Goal: Transaction & Acquisition: Purchase product/service

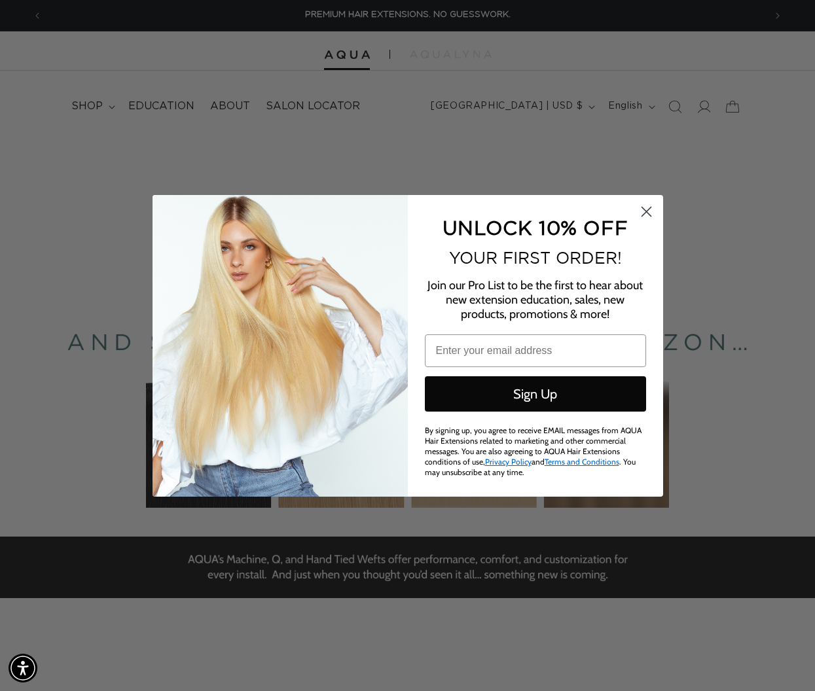
click at [638, 212] on circle "Close dialog" at bounding box center [646, 211] width 22 height 22
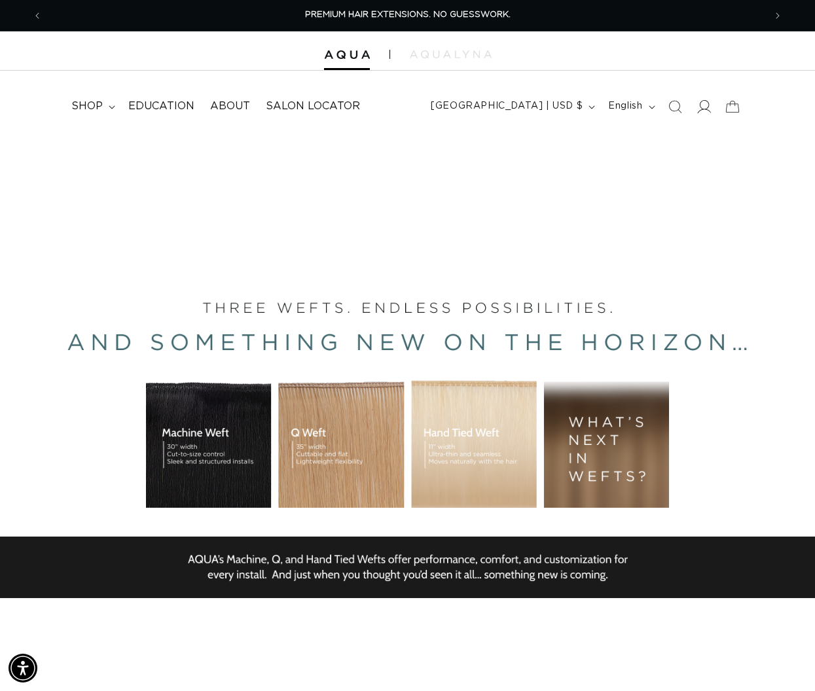
click at [704, 107] on icon at bounding box center [704, 107] width 14 height 14
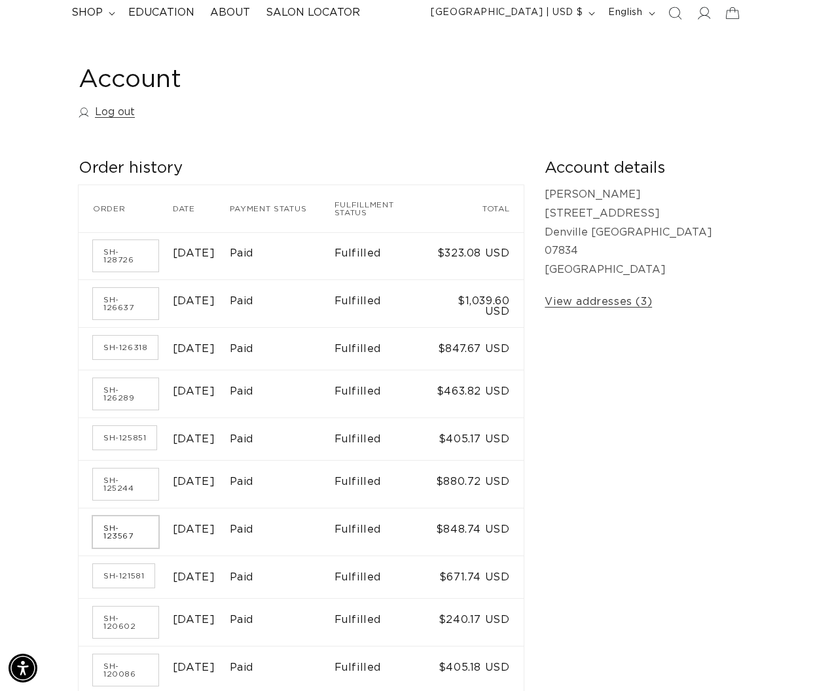
scroll to position [0, 722]
click at [132, 524] on link "SH-123567" at bounding box center [125, 532] width 65 height 31
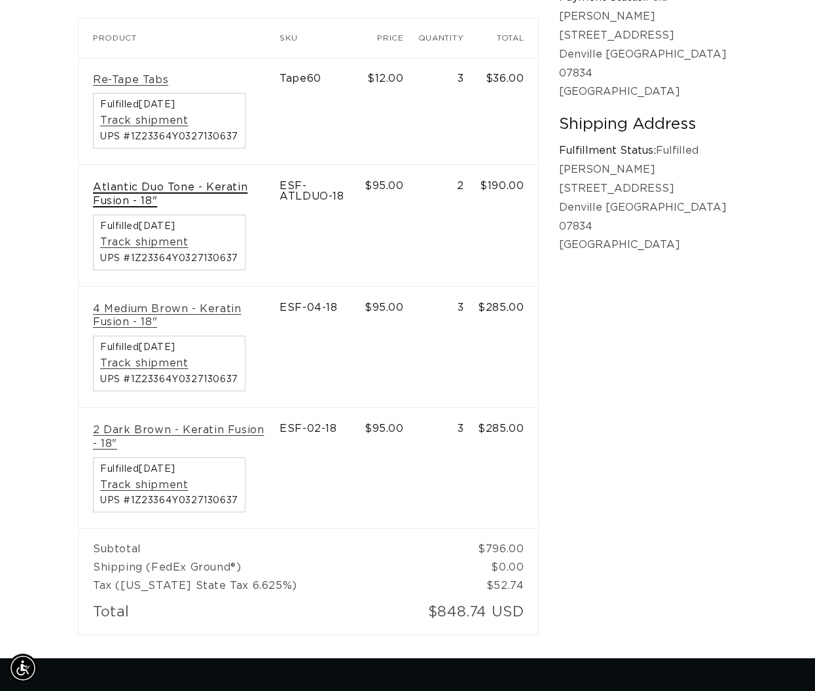
click at [219, 183] on link "Atlantic Duo Tone - Keratin Fusion - 18"" at bounding box center [179, 195] width 172 height 28
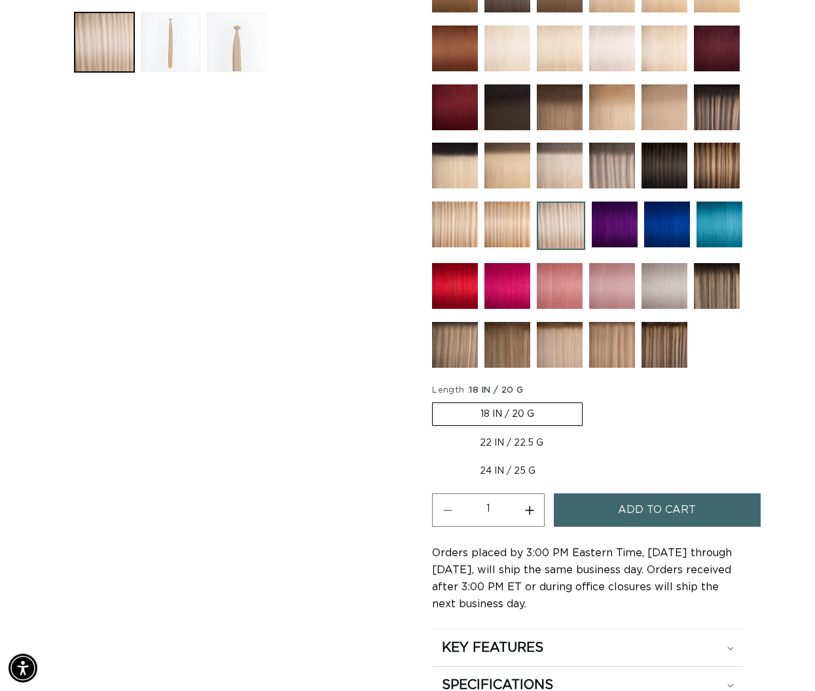
scroll to position [0, 722]
click at [530, 508] on button "Increase quantity for Atlantic Duo Tone - Keratin Fusion" at bounding box center [529, 510] width 29 height 33
type input "2"
click at [627, 509] on span "Add to cart" at bounding box center [657, 510] width 78 height 33
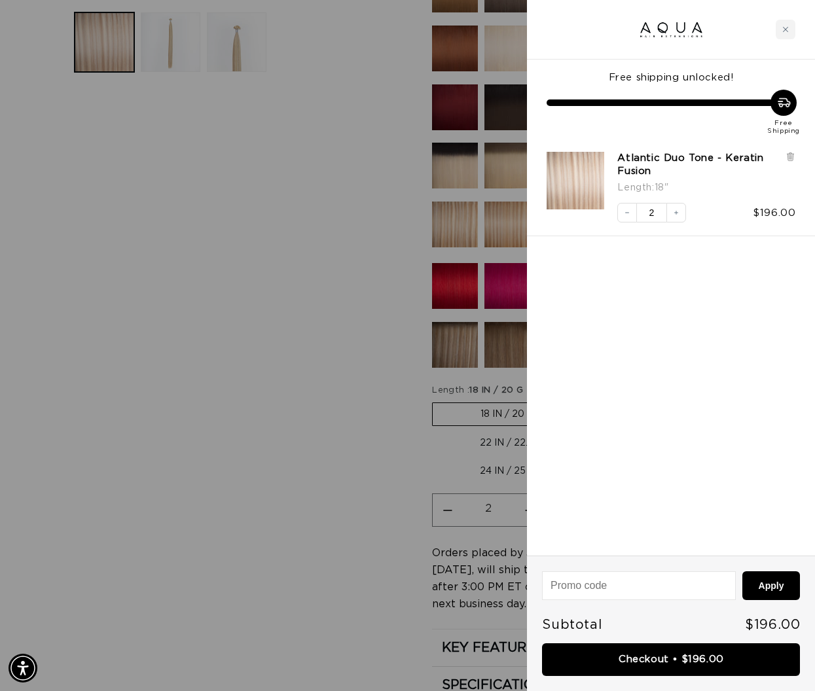
scroll to position [0, 1445]
click at [372, 167] on div at bounding box center [407, 345] width 815 height 691
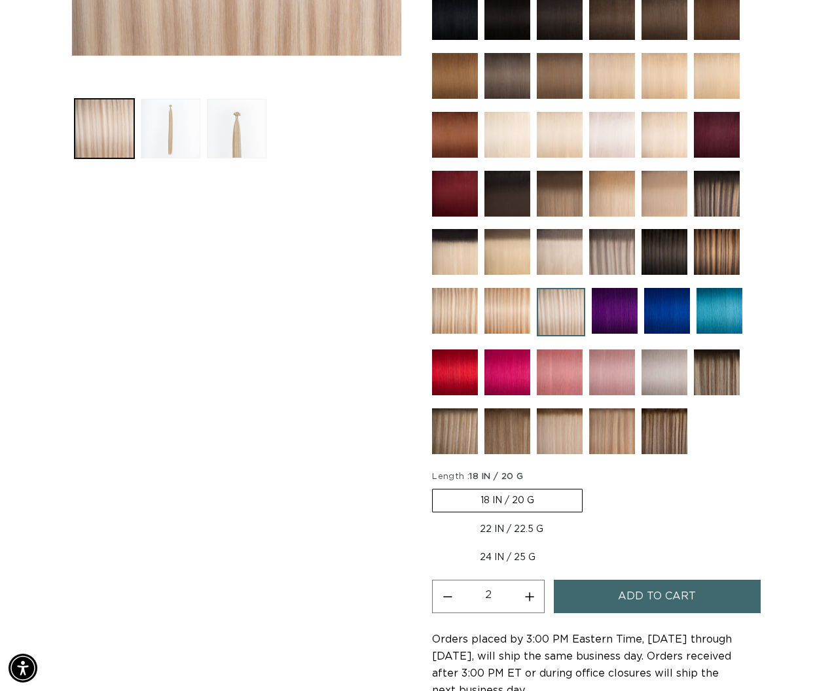
scroll to position [0, 722]
click at [620, 257] on img at bounding box center [612, 252] width 46 height 46
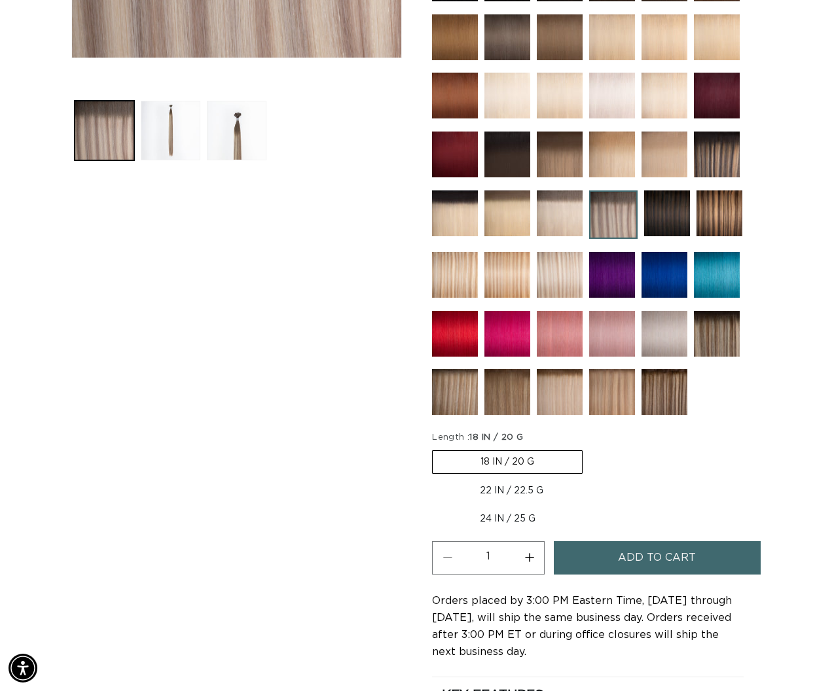
scroll to position [558, 0]
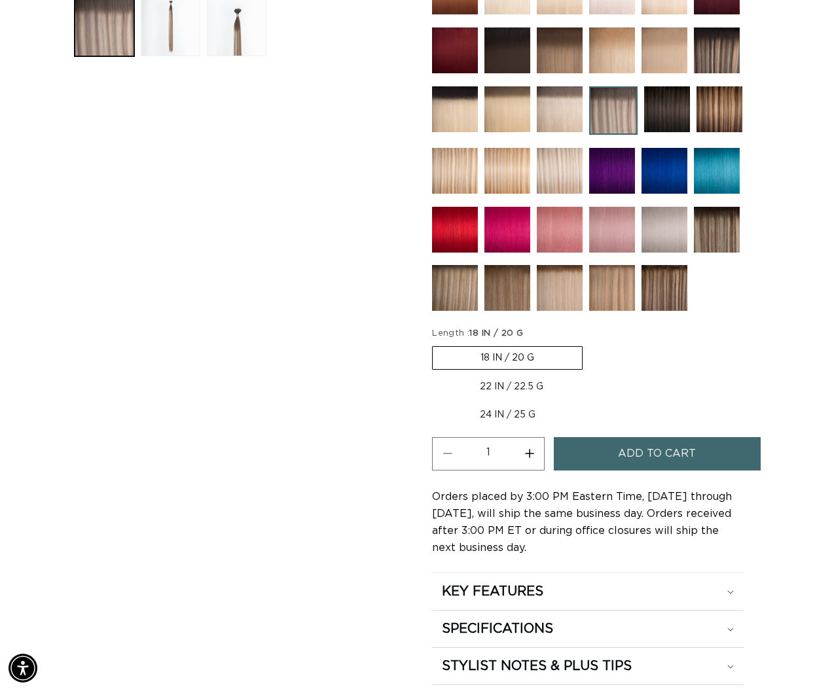
drag, startPoint x: 532, startPoint y: 451, endPoint x: 547, endPoint y: 452, distance: 15.7
click at [534, 451] on button "Increase quantity for Arctic Rooted - Keratin Fusion" at bounding box center [529, 453] width 29 height 33
type input "2"
click at [627, 456] on span "Add to cart" at bounding box center [657, 453] width 78 height 33
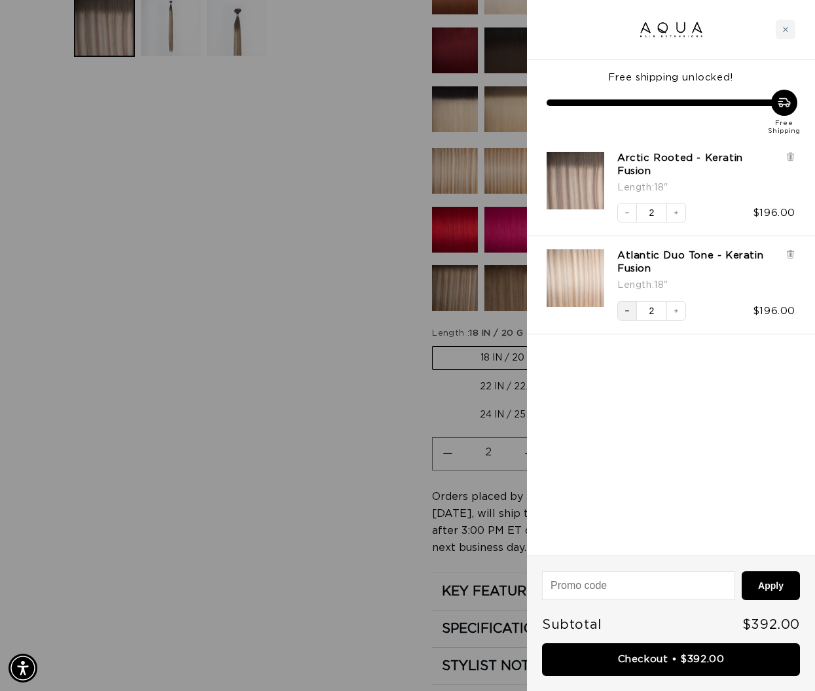
click at [630, 307] on icon "Decrease quantity" at bounding box center [627, 311] width 8 height 8
click at [369, 314] on div at bounding box center [407, 345] width 815 height 691
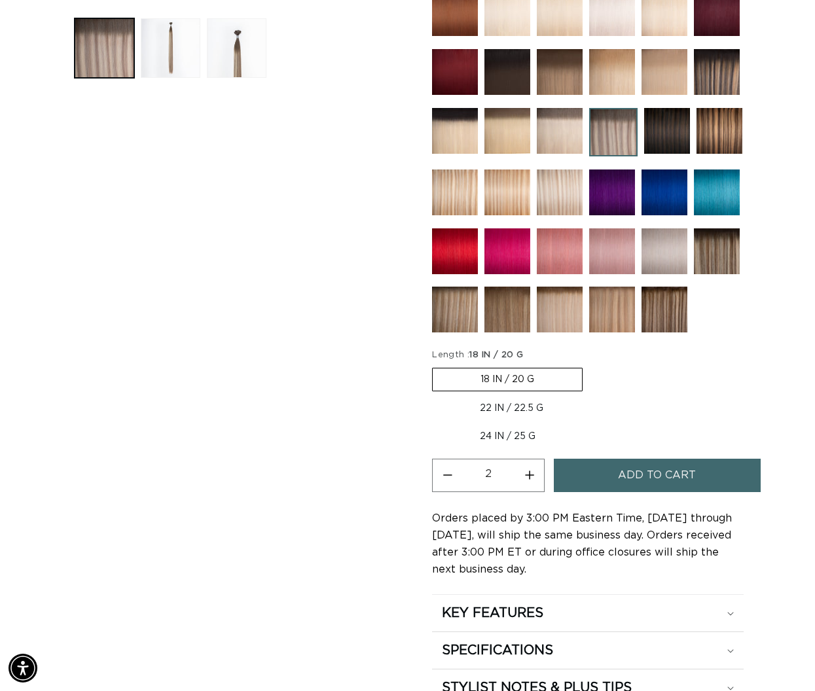
scroll to position [534, 0]
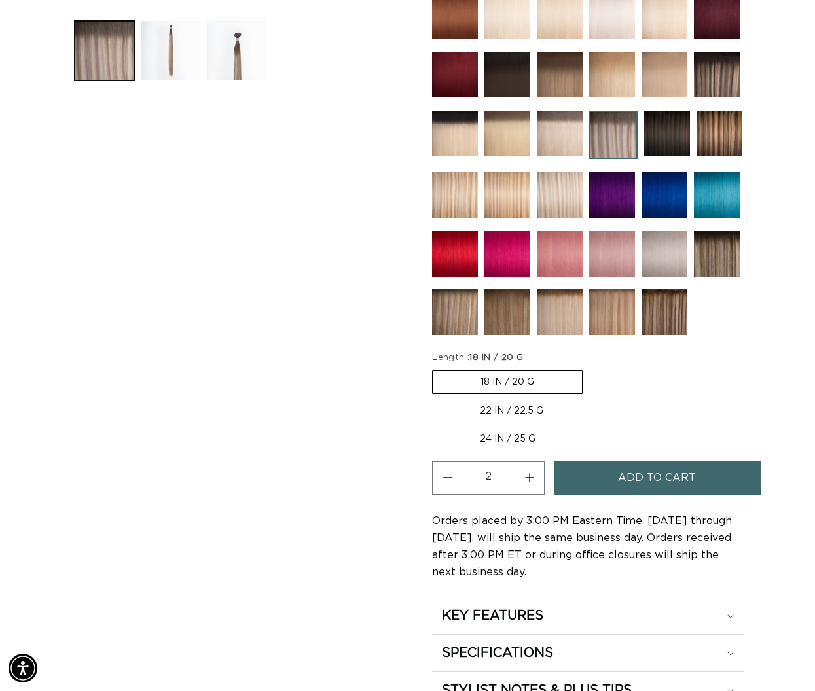
click at [696, 194] on img at bounding box center [717, 195] width 46 height 46
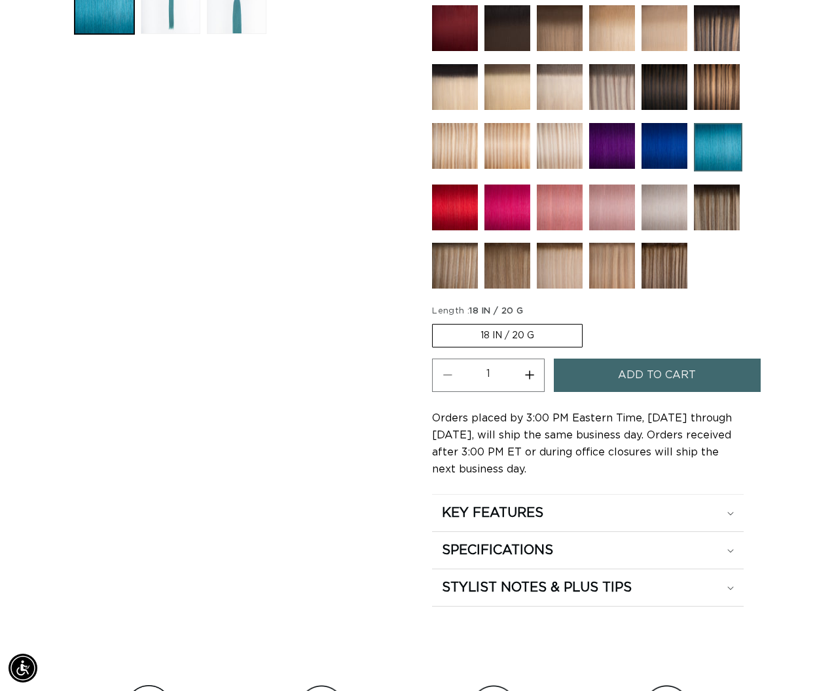
scroll to position [577, 0]
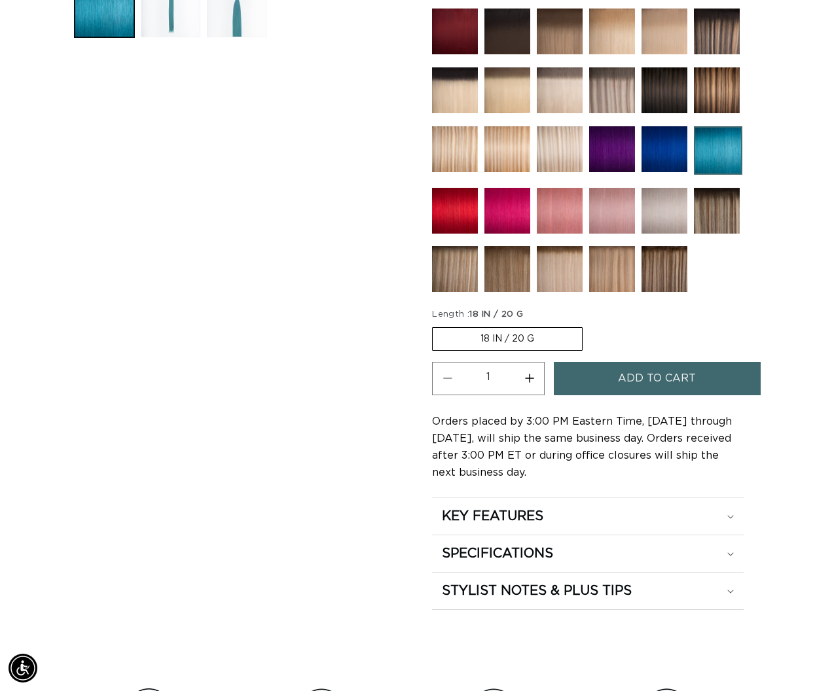
click at [623, 382] on span "Add to cart" at bounding box center [657, 378] width 78 height 33
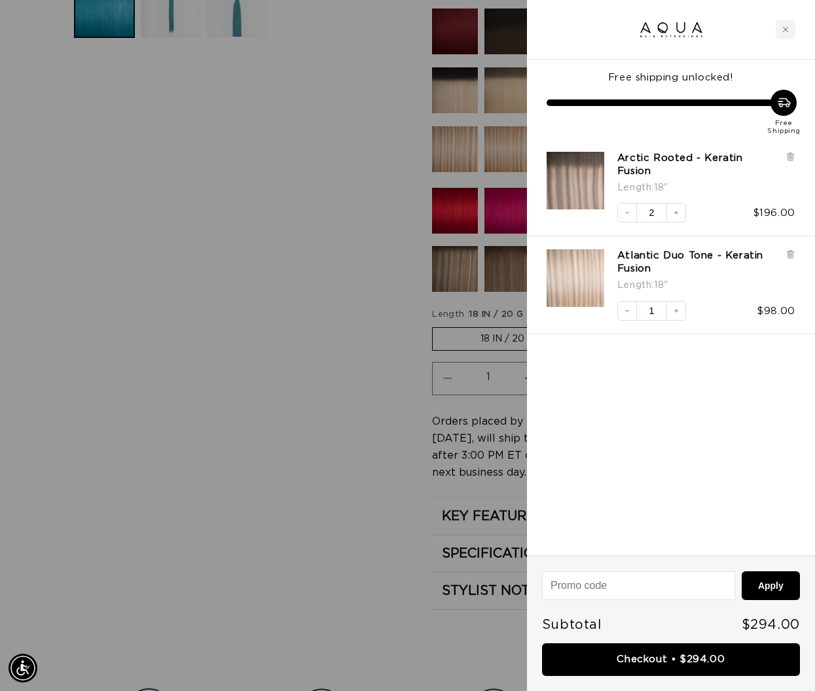
scroll to position [0, 0]
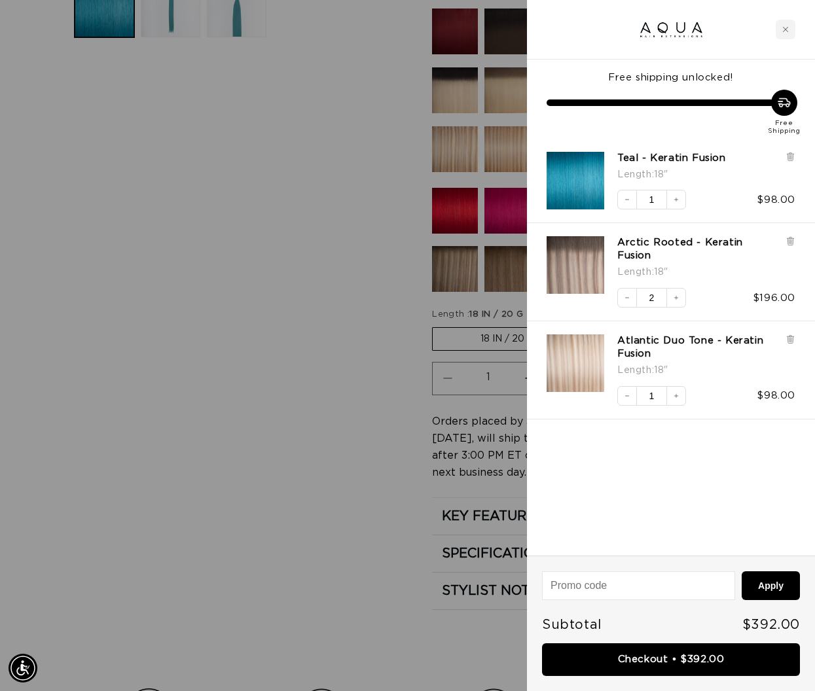
click at [667, 655] on link "Checkout • $392.00" at bounding box center [671, 660] width 258 height 33
